Goal: Find specific page/section: Find specific page/section

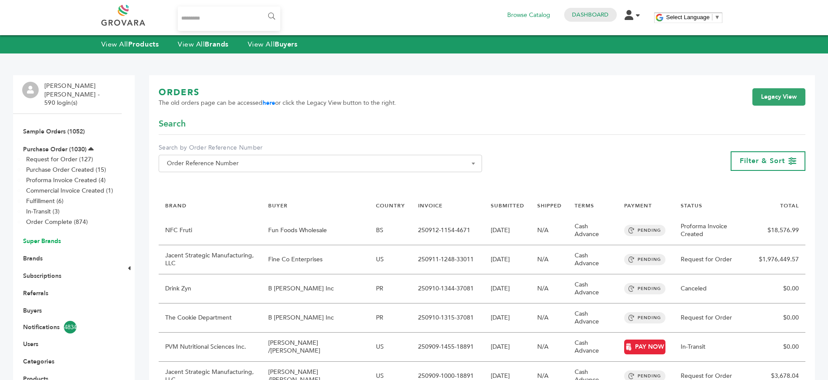
click at [26, 237] on link "Super Brands" at bounding box center [42, 241] width 38 height 8
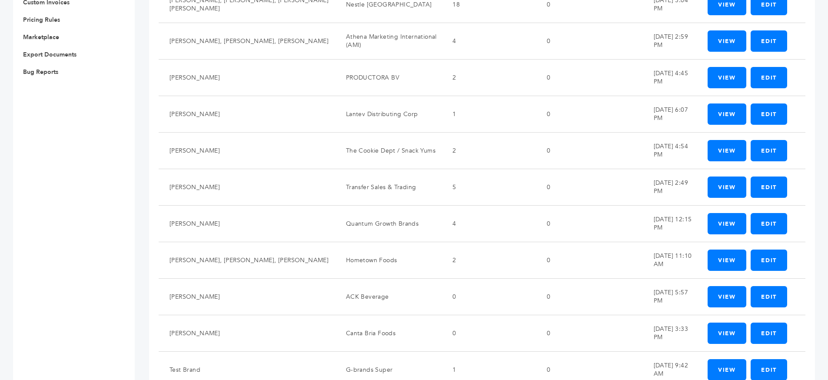
scroll to position [574, 0]
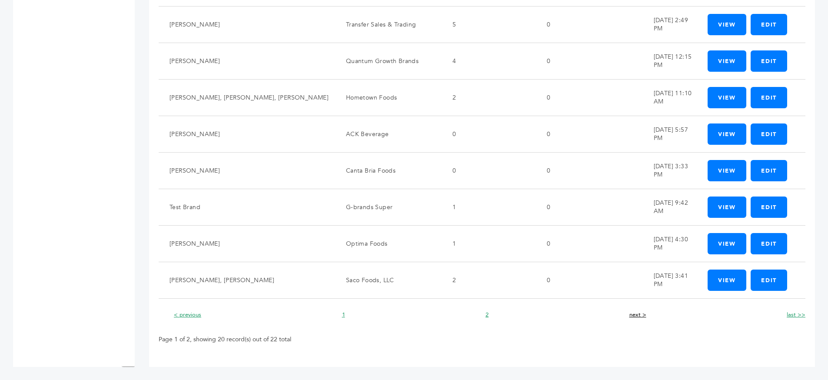
click at [640, 316] on link "next >" at bounding box center [638, 315] width 17 height 8
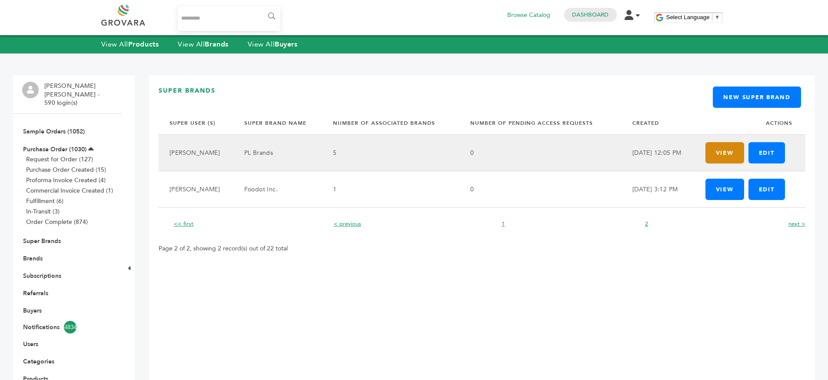
click at [718, 147] on link "View" at bounding box center [725, 152] width 39 height 21
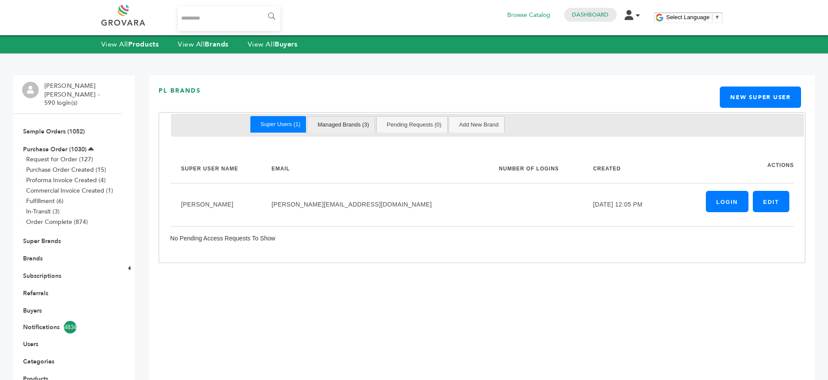
click at [340, 125] on link "Managed Brands (3)" at bounding box center [343, 125] width 63 height 16
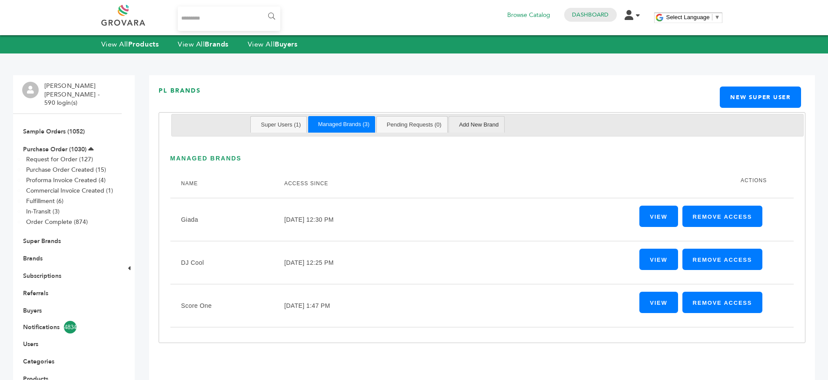
click at [470, 117] on link "Add New Brand" at bounding box center [478, 125] width 51 height 16
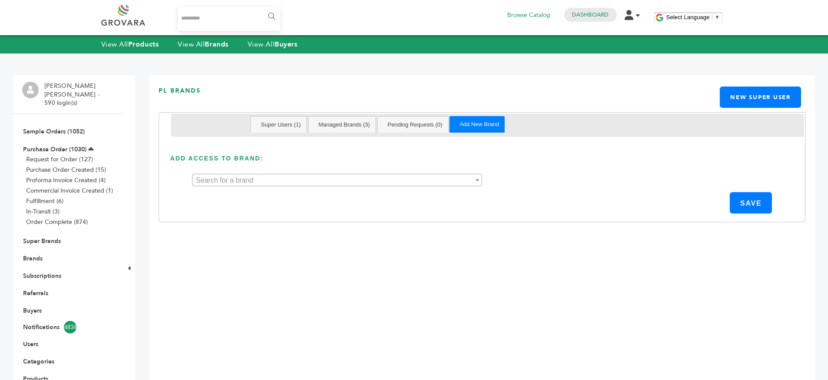
click at [373, 185] on body "****** 0 Browse Catalog Dashboard Edit Account Order Management Sign Out Select…" at bounding box center [414, 256] width 828 height 513
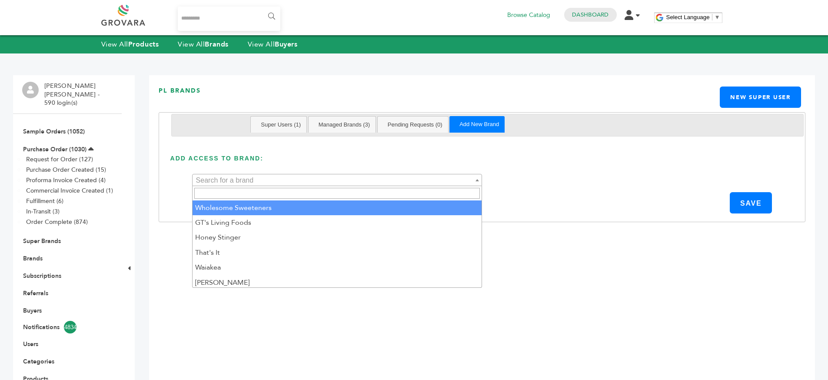
click at [348, 199] on input "search" at bounding box center [337, 193] width 286 height 11
type input "*****"
select select "***"
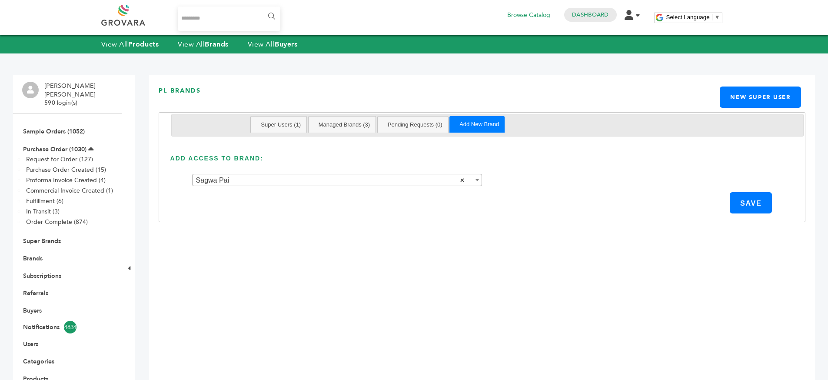
click at [557, 165] on div "Add Access To Brand:" at bounding box center [482, 164] width 624 height 20
click at [752, 199] on button "SAVE" at bounding box center [751, 202] width 42 height 21
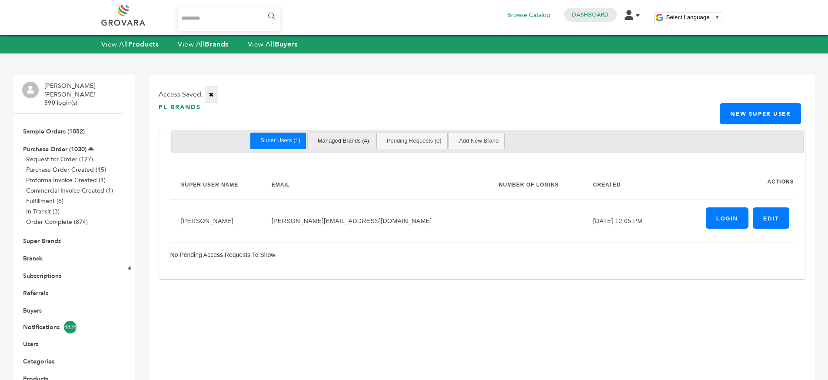
click at [329, 147] on link "Managed Brands (4)" at bounding box center [343, 141] width 63 height 16
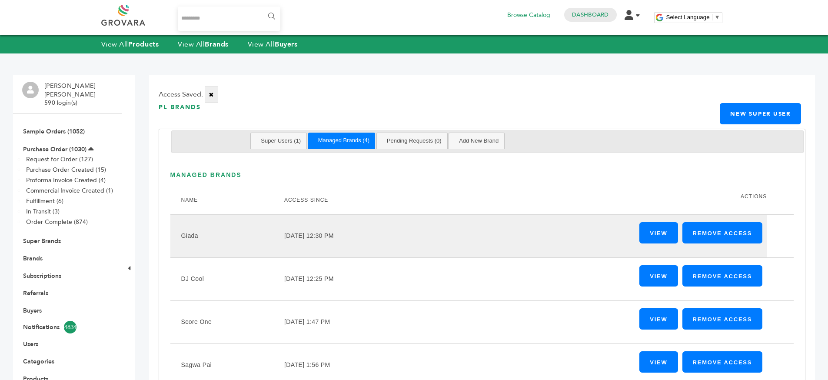
scroll to position [53, 0]
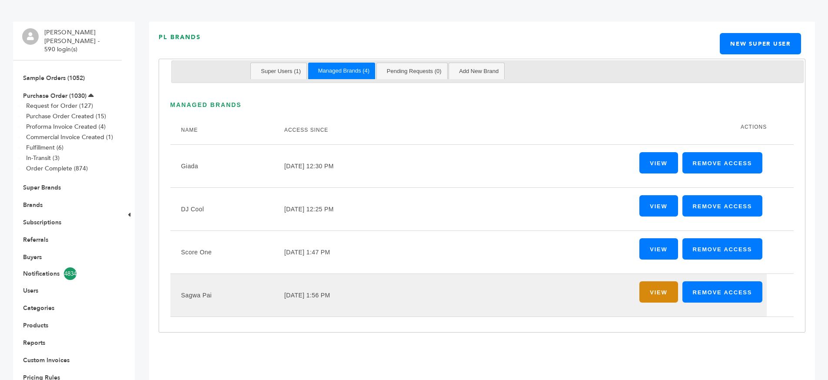
click at [665, 296] on link "View" at bounding box center [659, 291] width 38 height 21
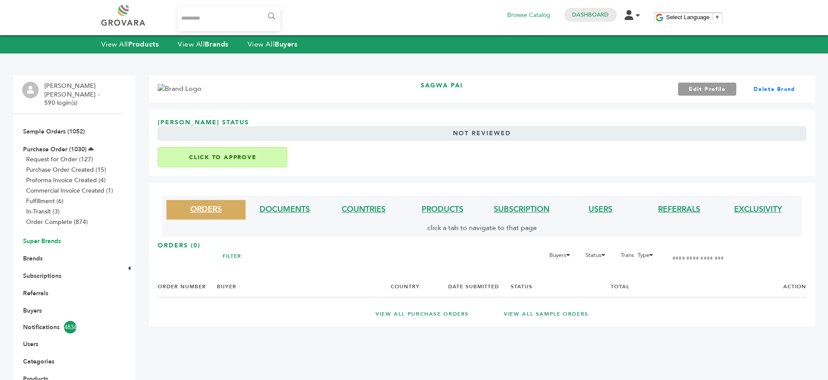
click at [35, 237] on link "Super Brands" at bounding box center [42, 241] width 38 height 8
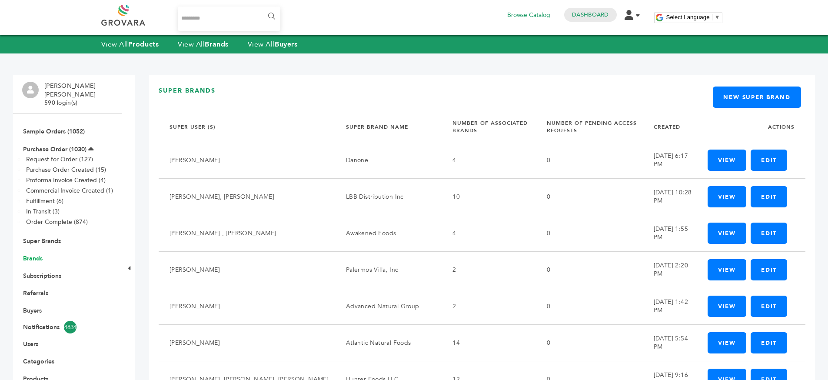
click at [37, 254] on link "Brands" at bounding box center [33, 258] width 20 height 8
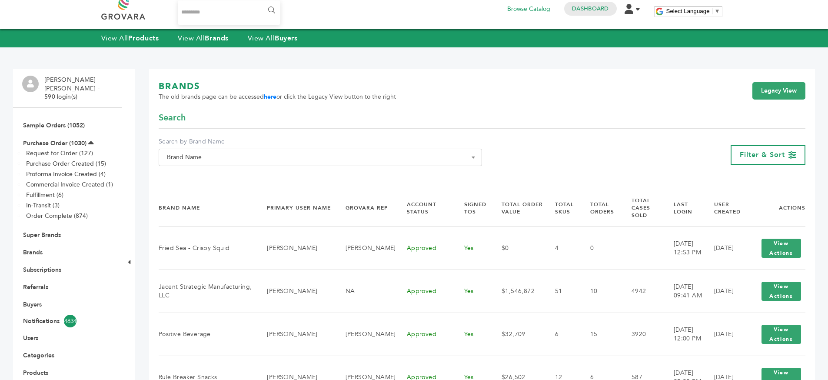
scroll to position [9, 0]
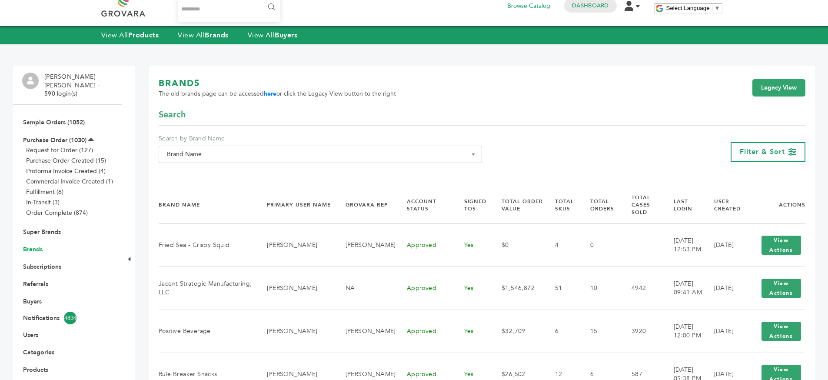
click at [27, 245] on link "Brands" at bounding box center [33, 249] width 20 height 8
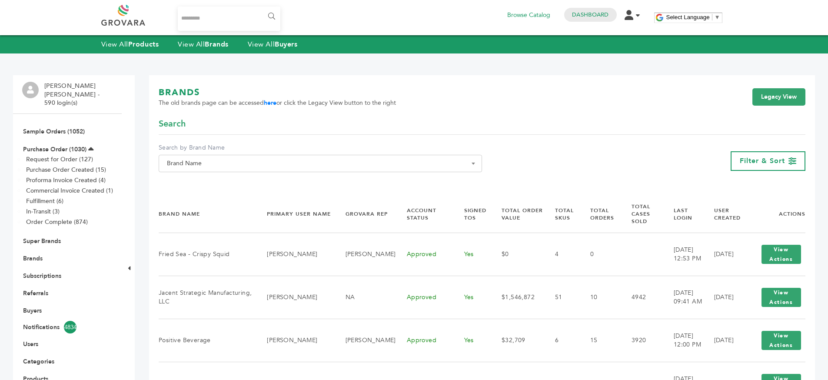
click at [259, 163] on span "Brand Name" at bounding box center [320, 163] width 314 height 12
click at [247, 179] on input "Search" at bounding box center [320, 179] width 319 height 11
click at [180, 133] on div "Search" at bounding box center [482, 126] width 647 height 17
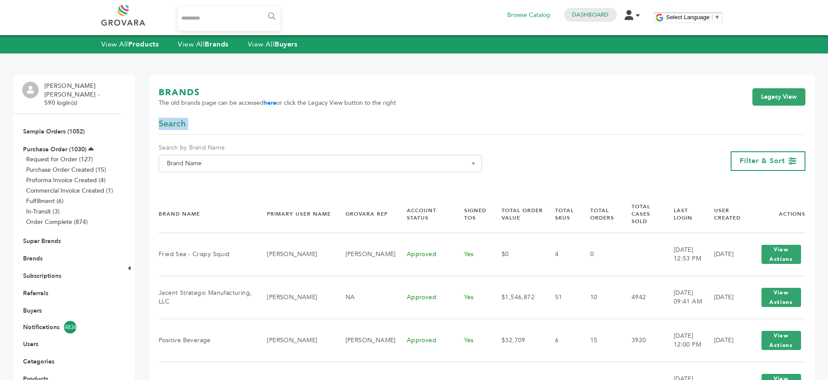
click at [180, 128] on span "Search" at bounding box center [172, 124] width 27 height 12
click at [183, 129] on span "Search" at bounding box center [172, 124] width 27 height 12
click at [216, 129] on div "Search" at bounding box center [482, 126] width 647 height 17
click at [214, 129] on div "Search" at bounding box center [482, 126] width 647 height 17
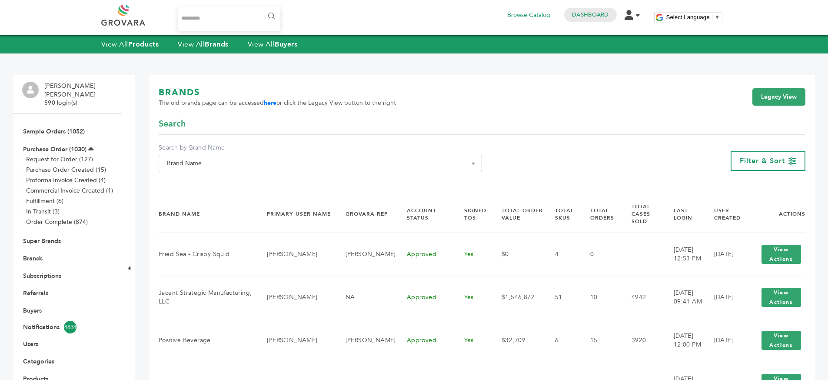
click at [214, 129] on div "Search" at bounding box center [482, 126] width 647 height 17
click at [260, 128] on div "Search" at bounding box center [482, 126] width 647 height 17
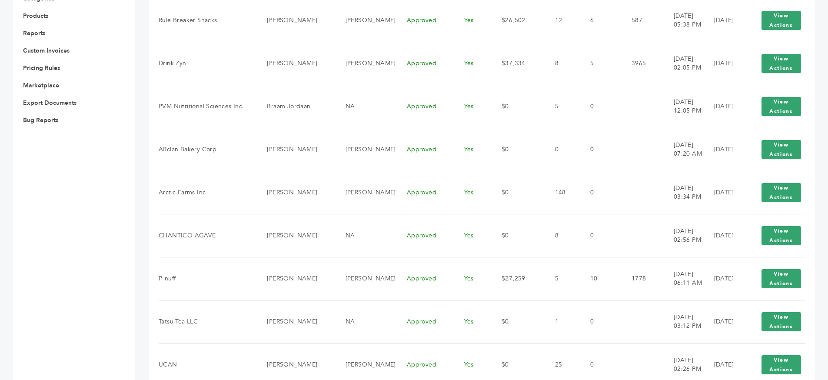
scroll to position [92, 0]
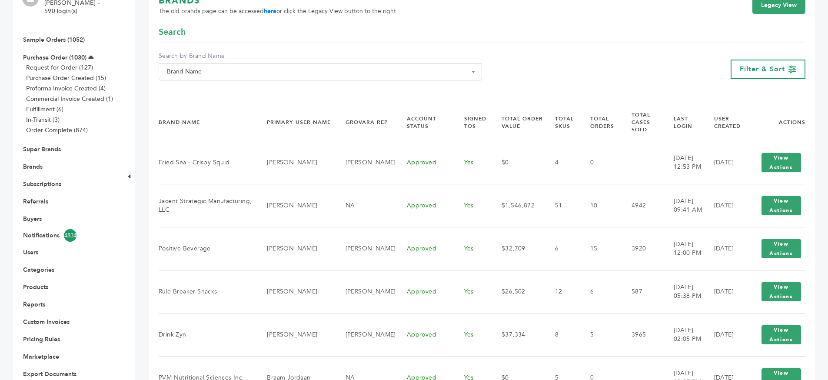
click at [43, 158] on li "Brands" at bounding box center [67, 166] width 90 height 17
click at [41, 163] on link "Brands" at bounding box center [33, 167] width 20 height 8
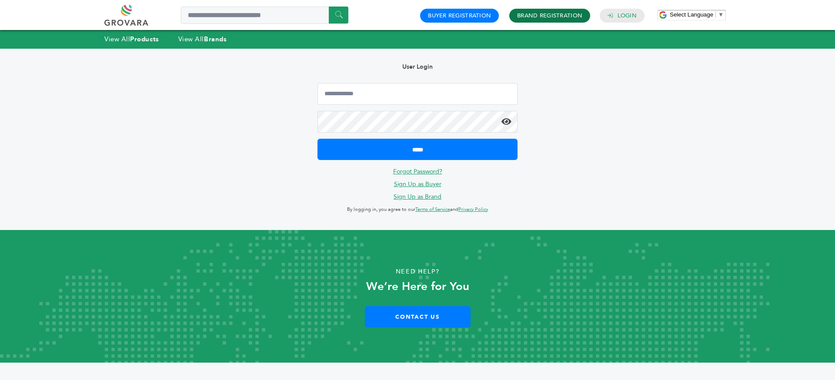
click at [533, 18] on link "Brand Registration" at bounding box center [549, 16] width 65 height 8
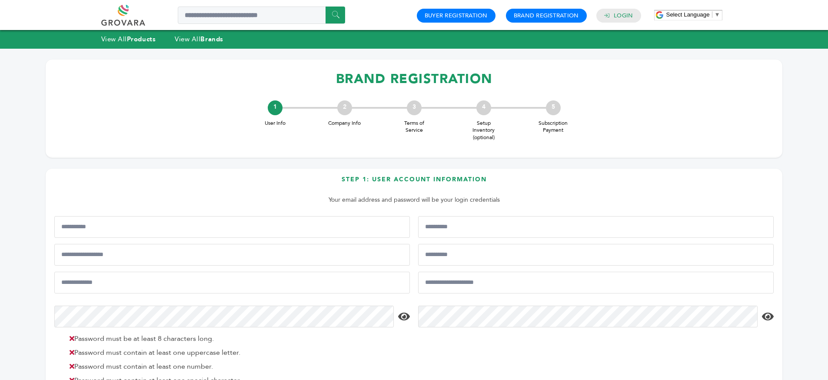
click at [415, 173] on div "Step 1: User Account Information Your email address and password will be your l…" at bounding box center [414, 314] width 737 height 290
click at [428, 177] on h3 "Step 1: User Account Information" at bounding box center [414, 182] width 720 height 15
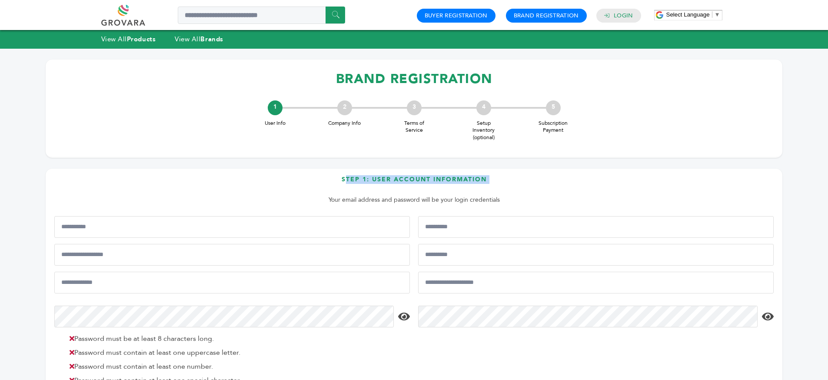
click at [428, 177] on h3 "Step 1: User Account Information" at bounding box center [414, 182] width 720 height 15
click at [506, 181] on h3 "Step 1: User Account Information" at bounding box center [414, 182] width 720 height 15
click at [522, 180] on h3 "Step 1: User Account Information" at bounding box center [414, 182] width 720 height 15
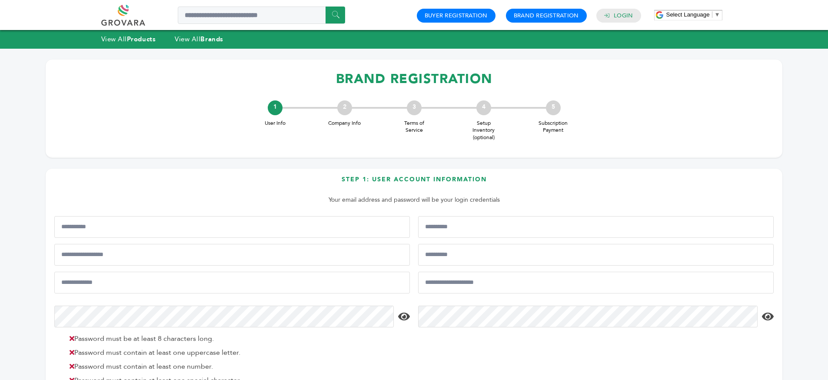
click at [522, 180] on h3 "Step 1: User Account Information" at bounding box center [414, 182] width 720 height 15
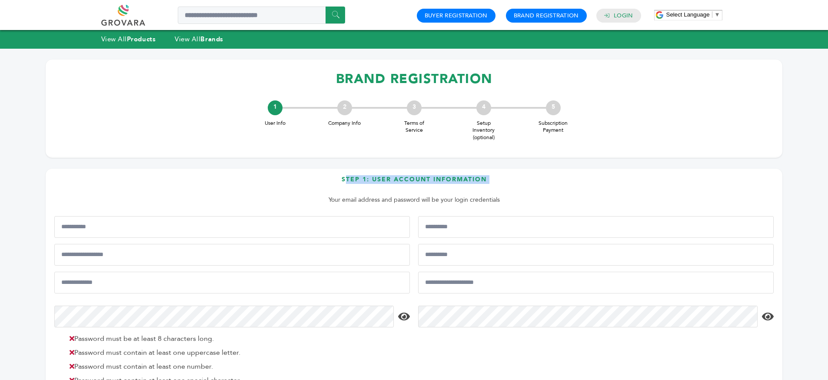
click at [549, 167] on div "BRAND REGISTRATION 1 User Info 2 Company Info 3 Terms of Service 4 Setup Invent…" at bounding box center [414, 259] width 759 height 399
click at [505, 172] on div "Step 1: User Account Information Your email address and password will be your l…" at bounding box center [414, 314] width 737 height 290
click at [405, 67] on h1 "BRAND REGISTRATION" at bounding box center [414, 79] width 720 height 26
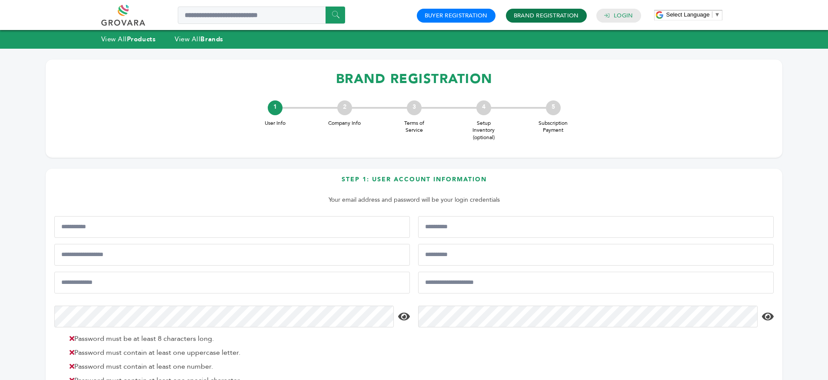
click at [516, 15] on link "Brand Registration" at bounding box center [546, 16] width 65 height 8
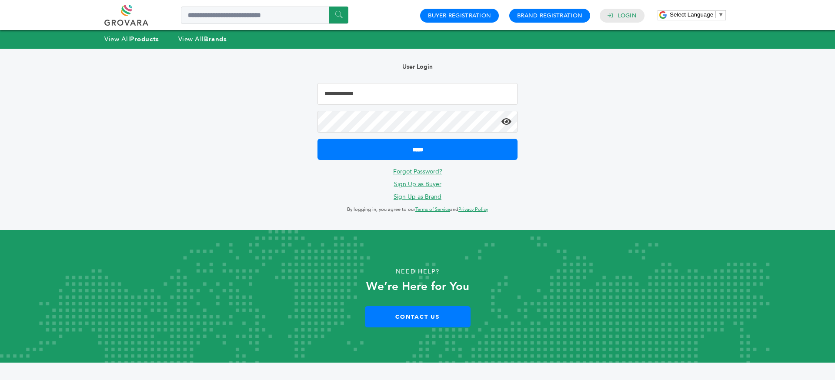
click at [356, 95] on input "Email Address" at bounding box center [417, 94] width 200 height 22
type input "**********"
click at [317, 139] on input "*****" at bounding box center [417, 149] width 200 height 21
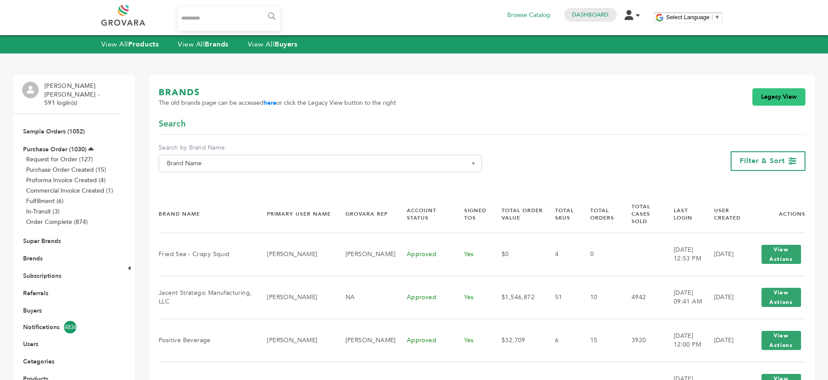
click at [784, 101] on link "Legacy View" at bounding box center [779, 96] width 53 height 17
click at [783, 95] on link "Legacy View" at bounding box center [779, 96] width 53 height 17
click at [342, 129] on div "Search" at bounding box center [482, 126] width 647 height 17
click at [211, 37] on div "View All Products View All Brands View All Buyers" at bounding box center [414, 44] width 828 height 18
click at [216, 43] on strong "Brands" at bounding box center [216, 45] width 23 height 10
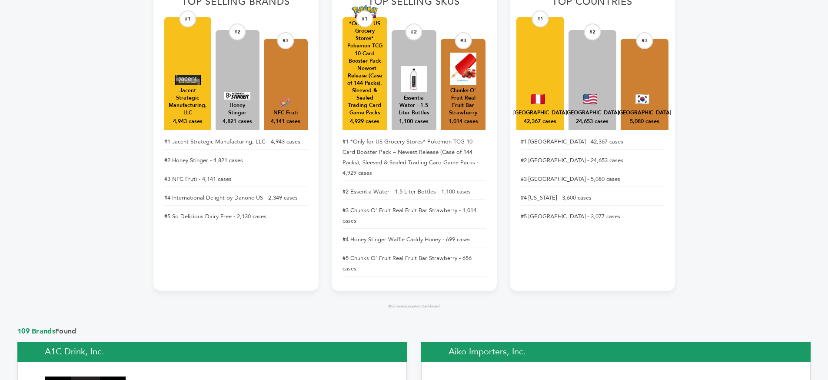
scroll to position [377, 0]
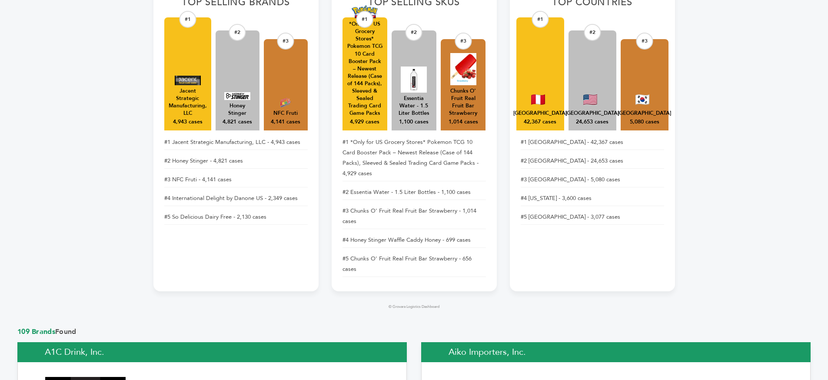
click at [234, 141] on li "#1 Jacent Strategic Manufacturing, LLC - 4,943 cases" at bounding box center [235, 142] width 143 height 15
click at [251, 160] on li "#2 Honey Stinger - 4,821 cases" at bounding box center [235, 160] width 143 height 15
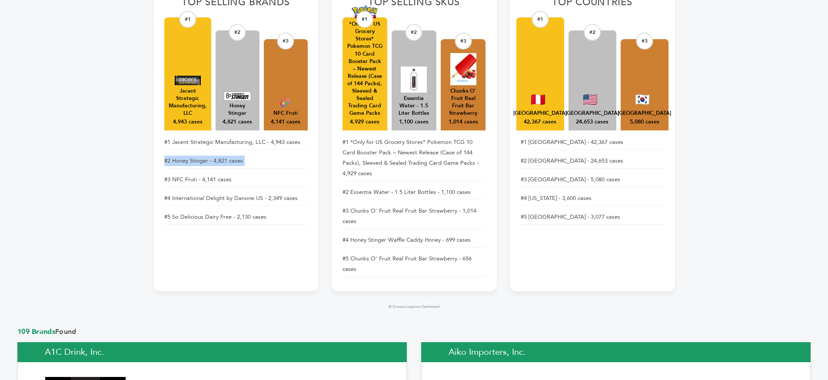
drag, startPoint x: 251, startPoint y: 160, endPoint x: 293, endPoint y: 182, distance: 46.7
click at [252, 160] on li "#2 Honey Stinger - 4,821 cases" at bounding box center [235, 160] width 143 height 15
click at [299, 185] on li "#3 NFC Fruti - 4,141 cases" at bounding box center [235, 179] width 143 height 15
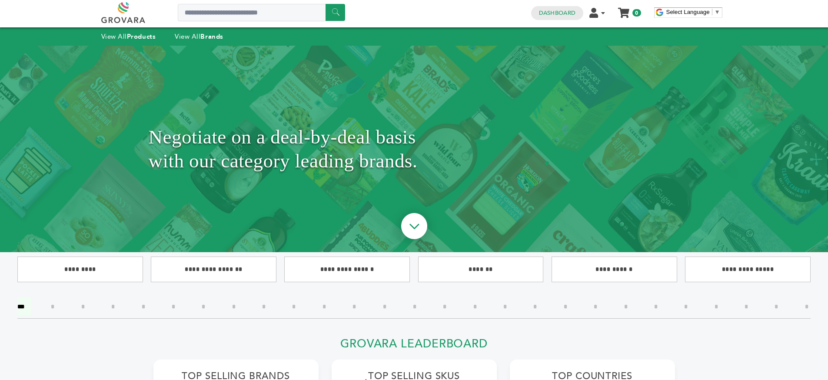
scroll to position [0, 0]
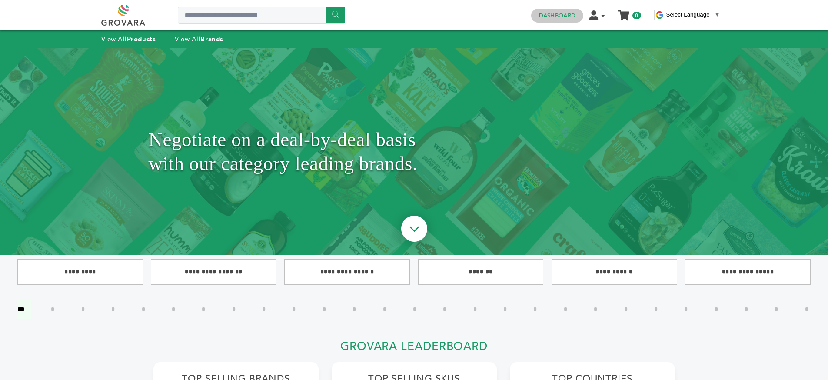
click at [559, 14] on link "Dashboard" at bounding box center [557, 16] width 37 height 8
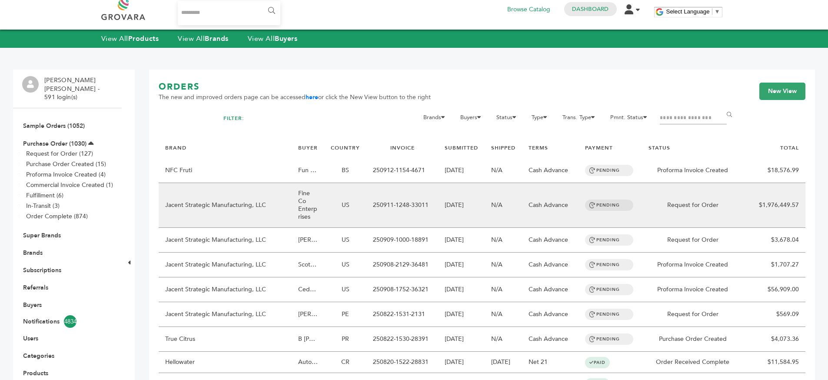
scroll to position [8, 0]
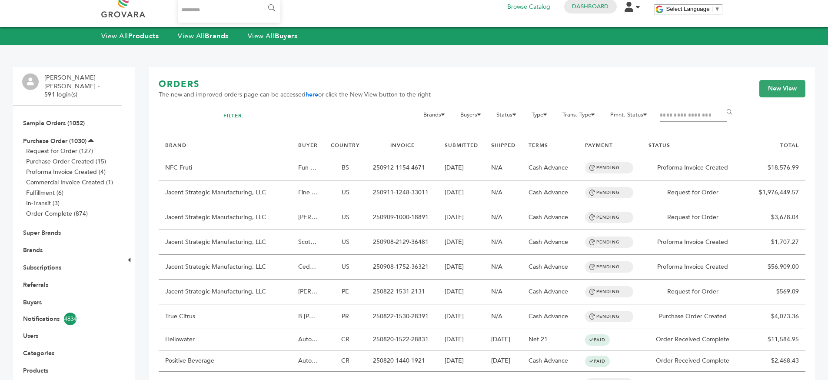
drag, startPoint x: 33, startPoint y: 243, endPoint x: 103, endPoint y: 227, distance: 71.4
click at [33, 246] on link "Brands" at bounding box center [33, 250] width 20 height 8
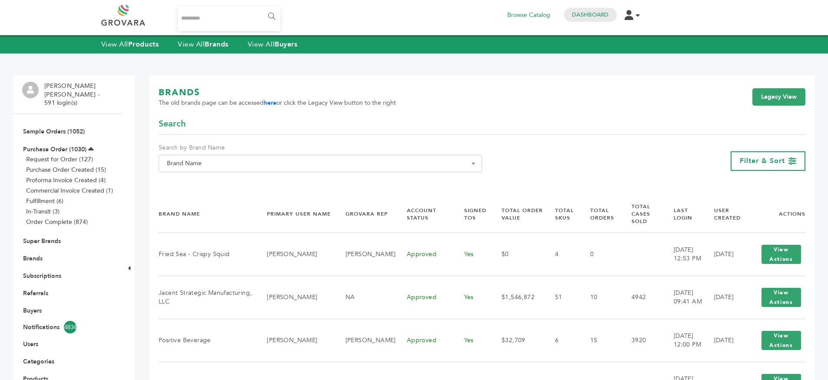
click at [202, 163] on span "Brand Name" at bounding box center [320, 163] width 314 height 12
click at [201, 175] on input "Search" at bounding box center [320, 179] width 319 height 11
type input "*"
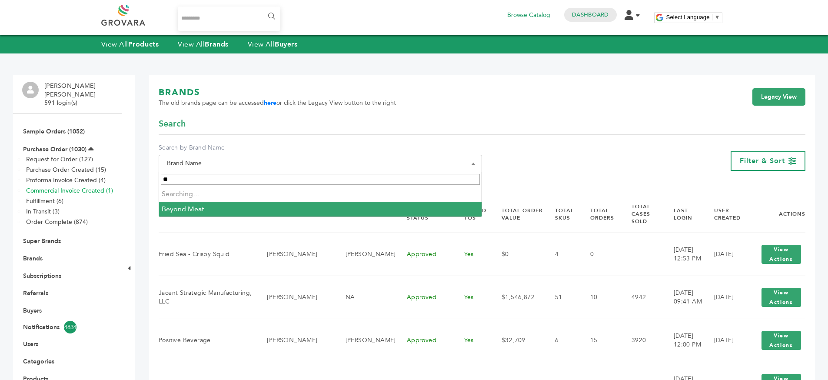
type input "*"
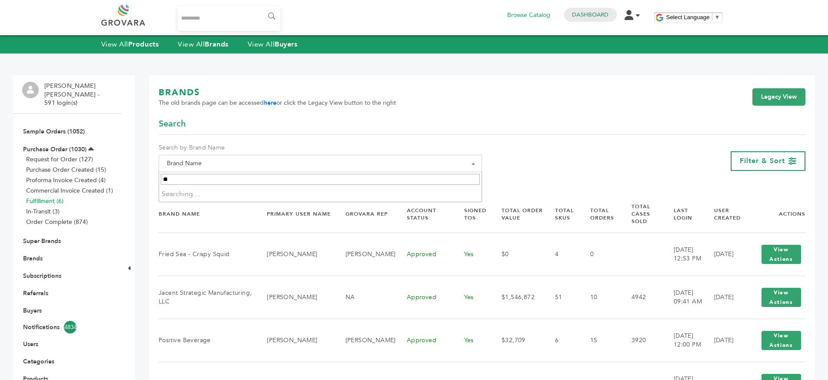
type input "*"
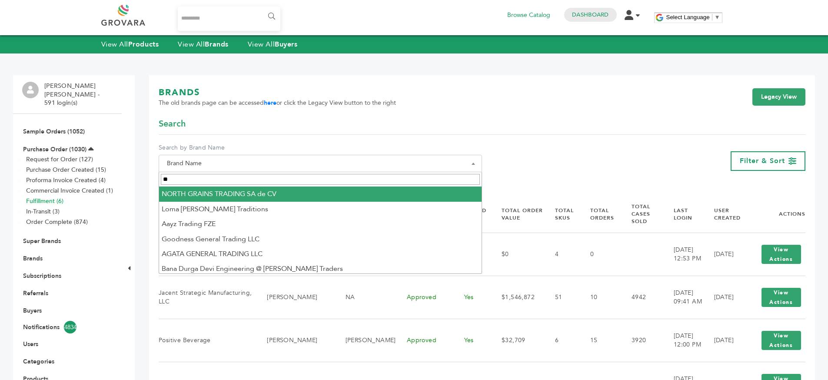
type input "*"
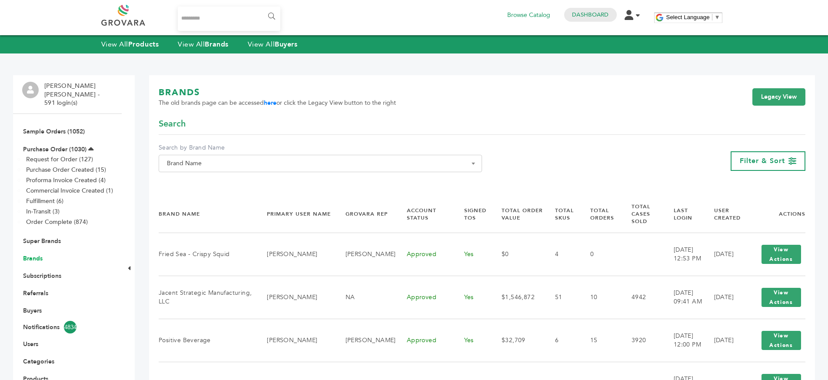
click at [37, 254] on link "Brands" at bounding box center [33, 258] width 20 height 8
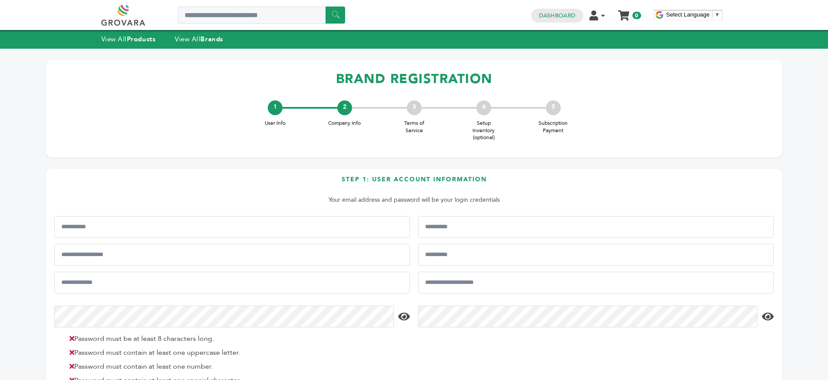
click at [423, 86] on h1 "BRAND REGISTRATION" at bounding box center [414, 79] width 720 height 26
click at [527, 77] on h1 "BRAND REGISTRATION" at bounding box center [414, 79] width 720 height 26
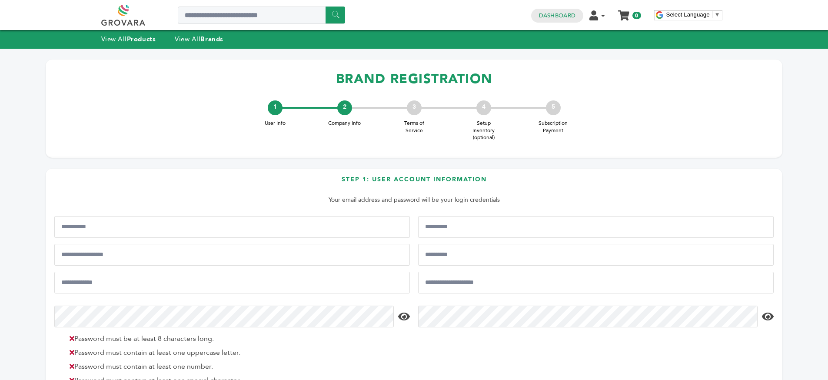
click at [527, 77] on h1 "BRAND REGISTRATION" at bounding box center [414, 79] width 720 height 26
click at [529, 77] on h1 "BRAND REGISTRATION" at bounding box center [414, 79] width 720 height 26
click at [427, 186] on h3 "Step 1: User Account Information" at bounding box center [414, 182] width 720 height 15
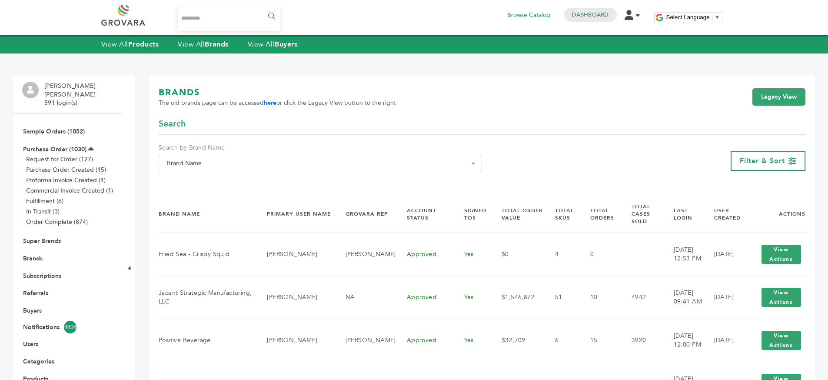
click at [260, 169] on span "Brand Name" at bounding box center [320, 163] width 314 height 12
click at [251, 180] on input "Search" at bounding box center [320, 179] width 319 height 11
type input "*"
drag, startPoint x: 56, startPoint y: 314, endPoint x: 43, endPoint y: 308, distance: 14.0
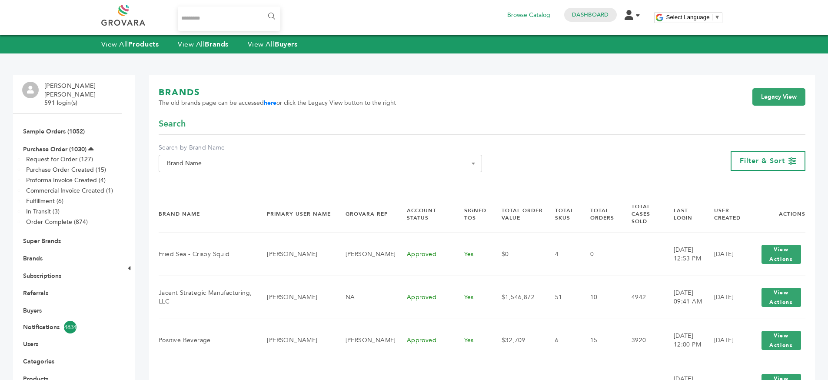
click at [56, 321] on link "Notifications 4834" at bounding box center [67, 327] width 89 height 13
click at [30, 307] on link "Buyers" at bounding box center [32, 311] width 19 height 8
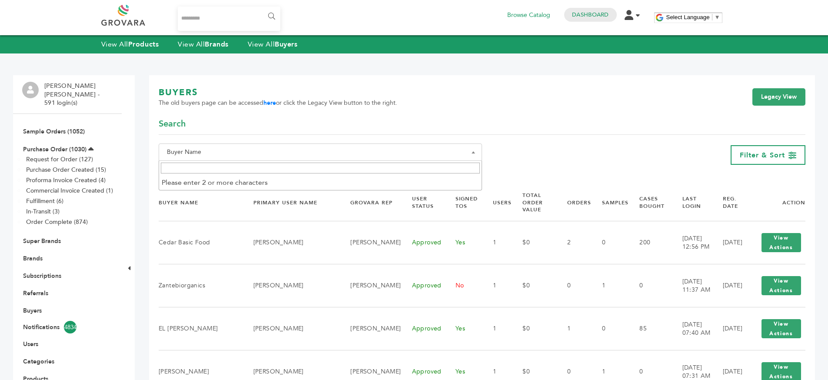
click at [261, 152] on span "Buyer Name" at bounding box center [320, 152] width 314 height 12
click at [261, 163] on input "Search" at bounding box center [320, 168] width 319 height 11
type input "*"
paste input "*********"
type input "********"
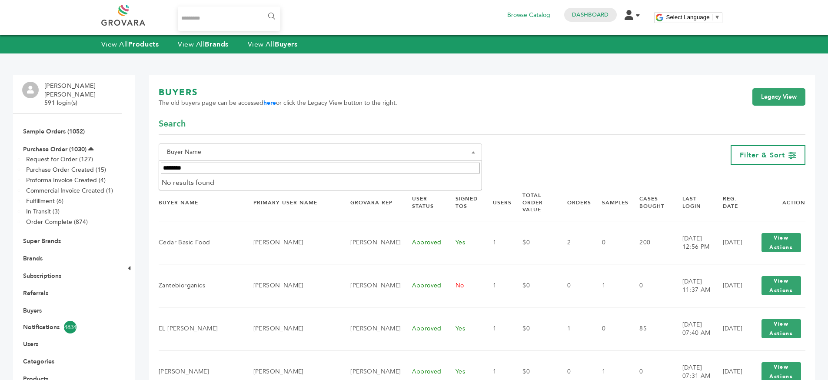
click at [268, 170] on input "********" at bounding box center [320, 168] width 319 height 11
click at [305, 125] on div "Search" at bounding box center [482, 126] width 647 height 17
click at [201, 122] on div "Search" at bounding box center [482, 126] width 647 height 17
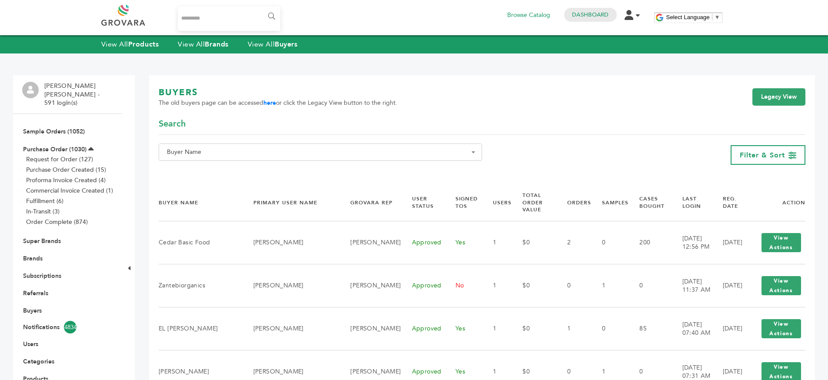
click at [201, 122] on div "Search" at bounding box center [482, 126] width 647 height 17
click at [284, 124] on div "Search" at bounding box center [482, 126] width 647 height 17
click at [177, 151] on span "Buyer Name" at bounding box center [320, 152] width 314 height 12
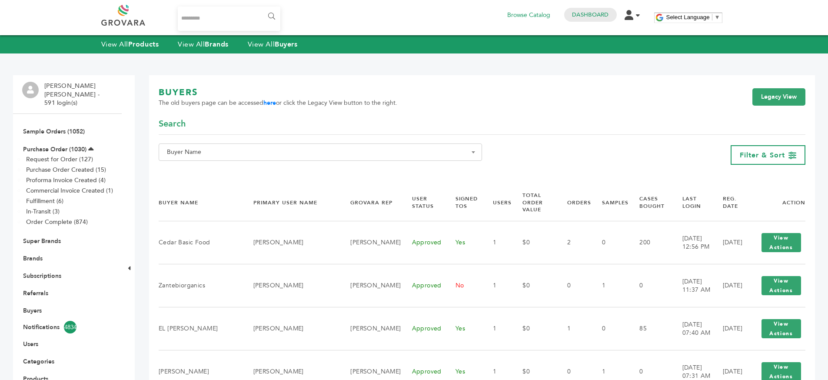
click at [176, 115] on div "BUYERS The old buyers page can be accessed here or click the Legacy View button…" at bounding box center [482, 102] width 647 height 31
drag, startPoint x: 176, startPoint y: 115, endPoint x: 216, endPoint y: 118, distance: 40.1
click at [188, 116] on div "BUYERS The old buyers page can be accessed here or click the Legacy View button…" at bounding box center [482, 102] width 647 height 31
click at [216, 118] on div "Search" at bounding box center [482, 126] width 647 height 17
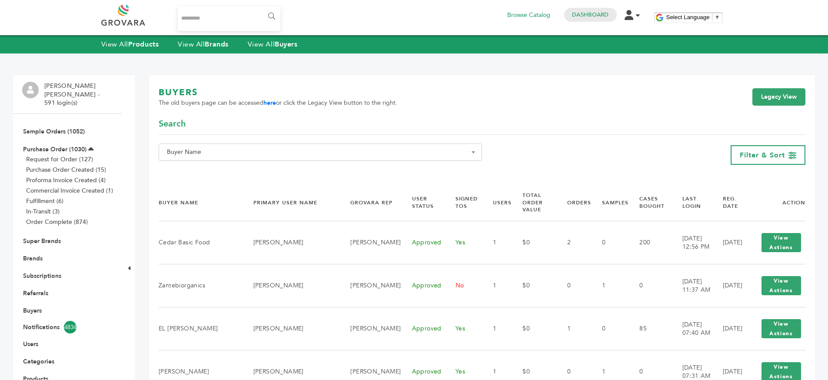
click at [215, 118] on div "Search" at bounding box center [482, 126] width 647 height 17
click at [182, 101] on span "The old buyers page can be accessed here or click the Legacy View button to the…" at bounding box center [278, 103] width 239 height 9
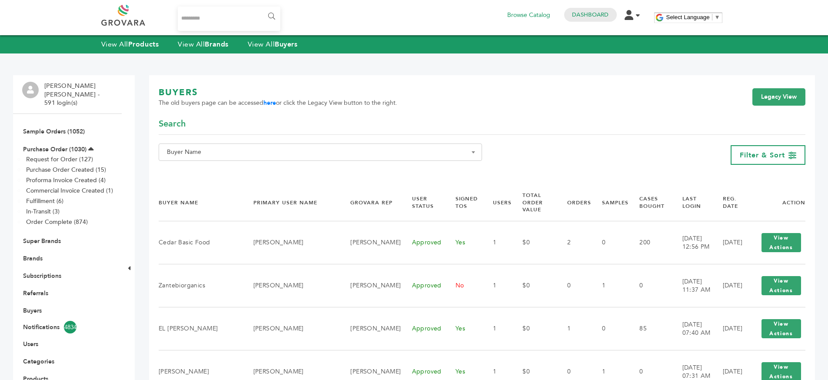
click at [177, 88] on h1 "BUYERS" at bounding box center [278, 93] width 239 height 12
click at [234, 95] on h1 "BUYERS" at bounding box center [278, 93] width 239 height 12
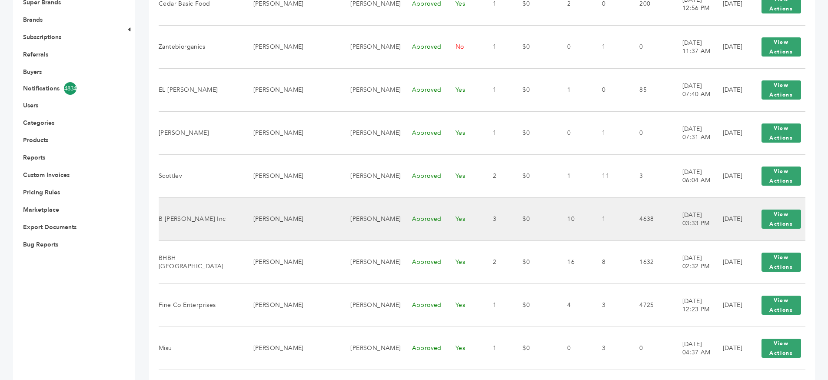
scroll to position [56, 0]
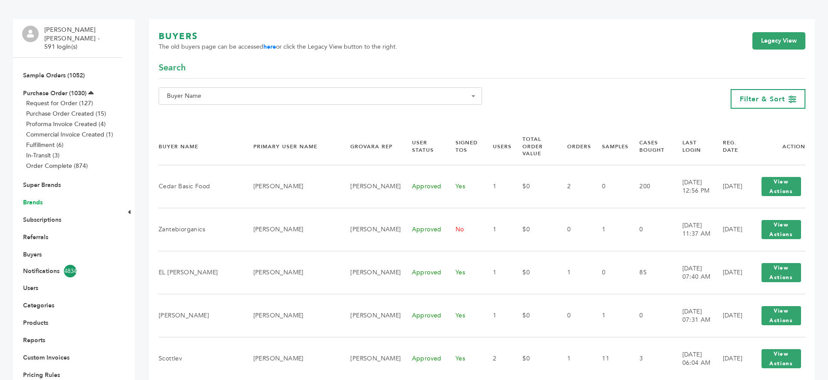
click at [26, 198] on link "Brands" at bounding box center [33, 202] width 20 height 8
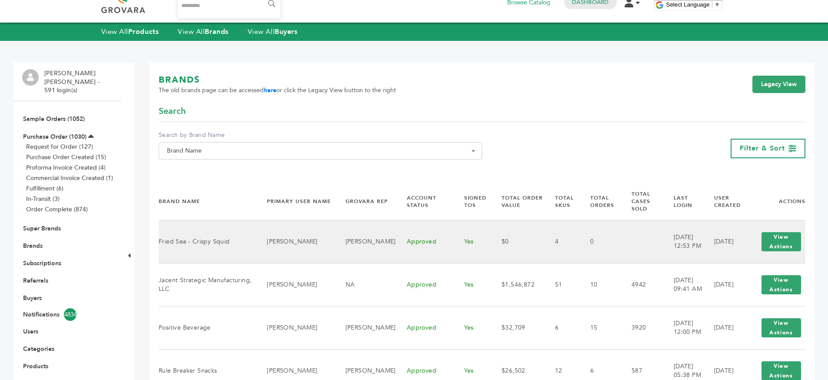
scroll to position [14, 0]
